Goal: Complete application form

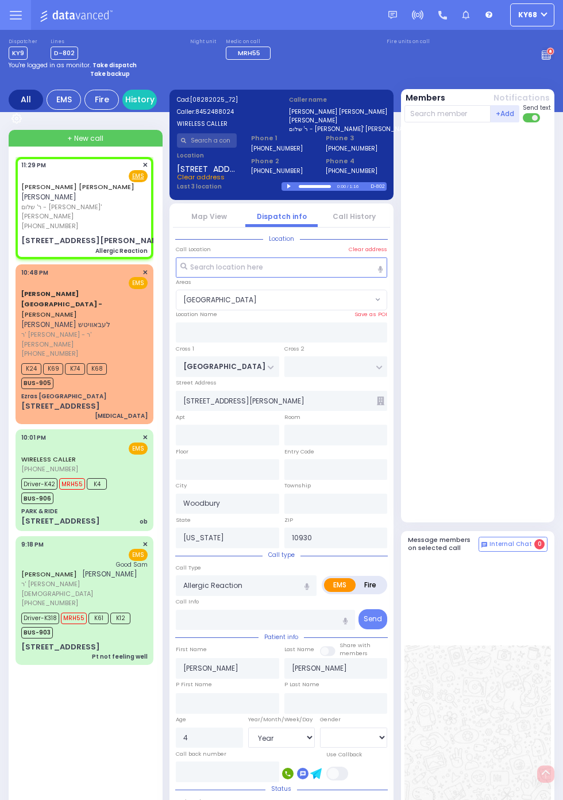
select select "[GEOGRAPHIC_DATA]"
select select "Year"
select select "[DEMOGRAPHIC_DATA]"
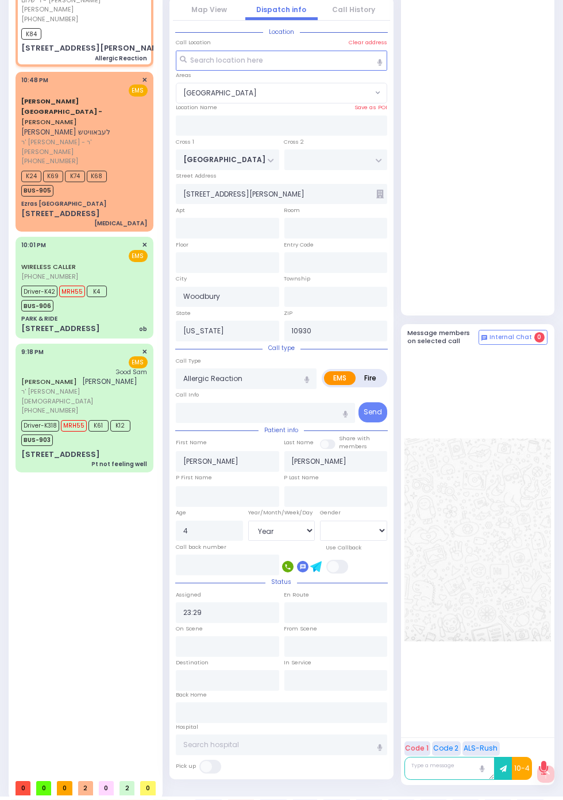
select select
radio input "true"
select select "Year"
select select "[DEMOGRAPHIC_DATA]"
type input "23:30"
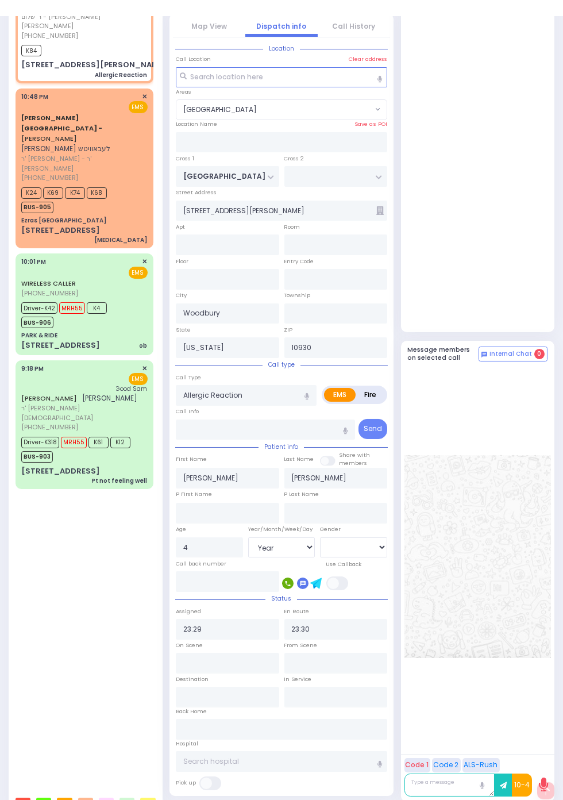
select select "[GEOGRAPHIC_DATA]"
select select
radio input "true"
select select "Year"
select select "[DEMOGRAPHIC_DATA]"
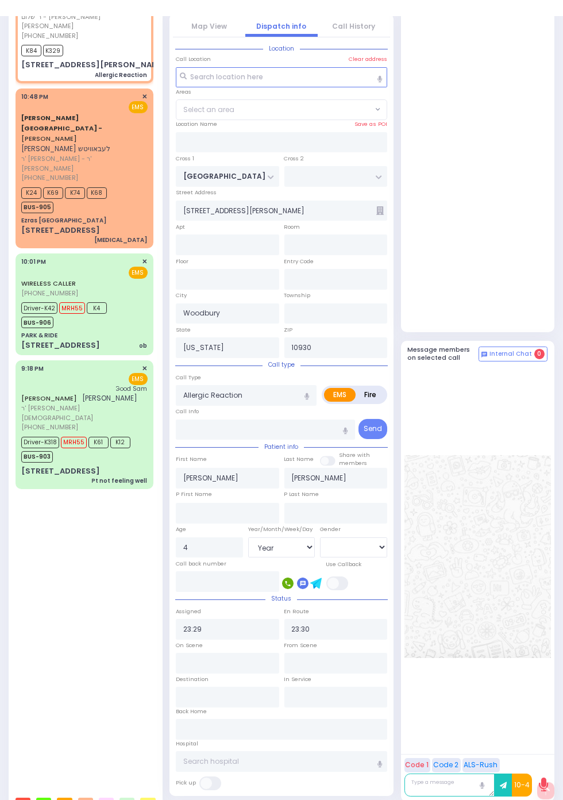
select select "[GEOGRAPHIC_DATA]"
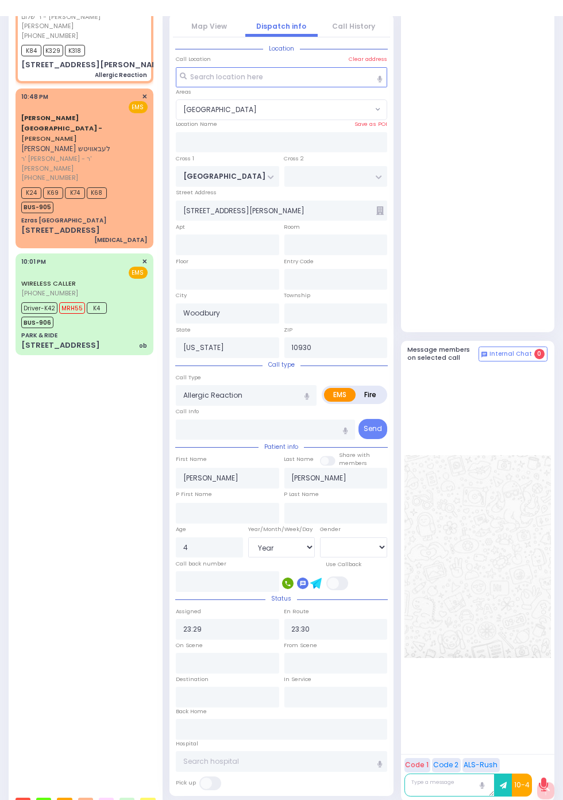
select select
radio input "true"
select select "Year"
select select "[DEMOGRAPHIC_DATA]"
select select "[GEOGRAPHIC_DATA]"
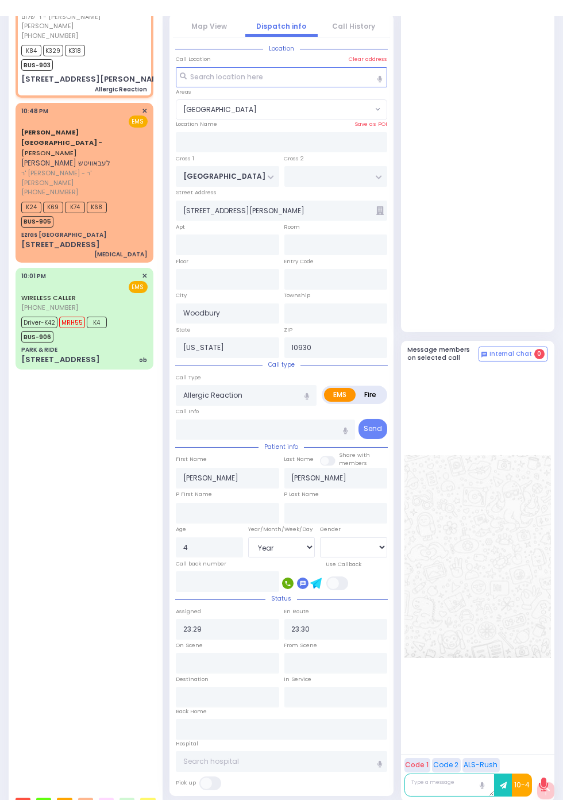
select select
radio input "true"
select select "Year"
select select "[DEMOGRAPHIC_DATA]"
select select "[GEOGRAPHIC_DATA]"
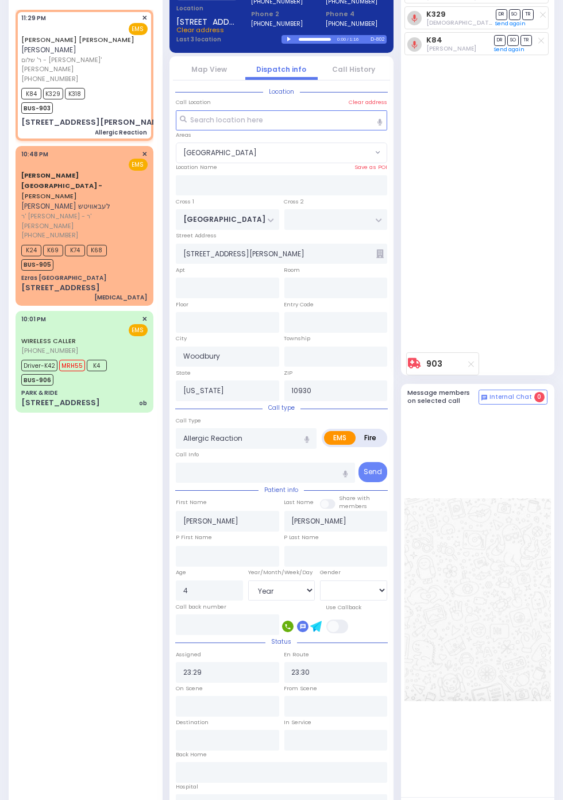
scroll to position [147, 0]
